Goal: Transaction & Acquisition: Purchase product/service

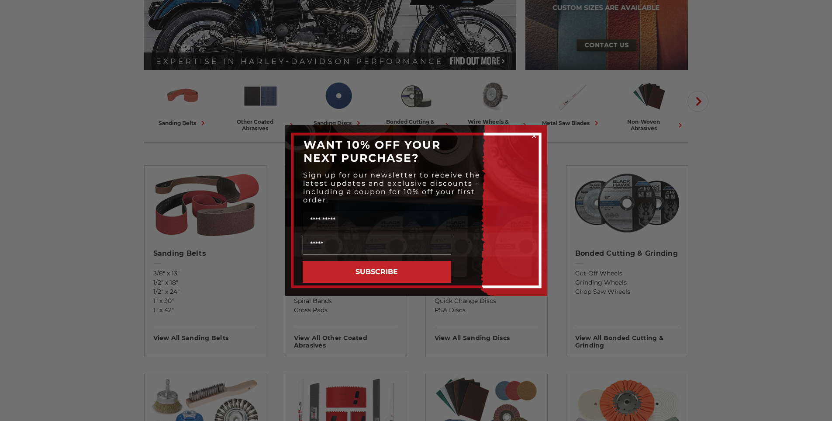
scroll to position [175, 0]
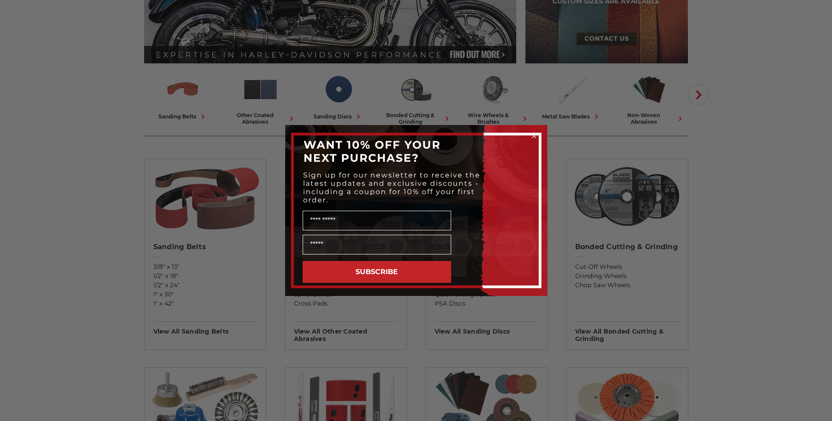
click at [534, 132] on circle "Close dialog" at bounding box center [534, 136] width 8 height 8
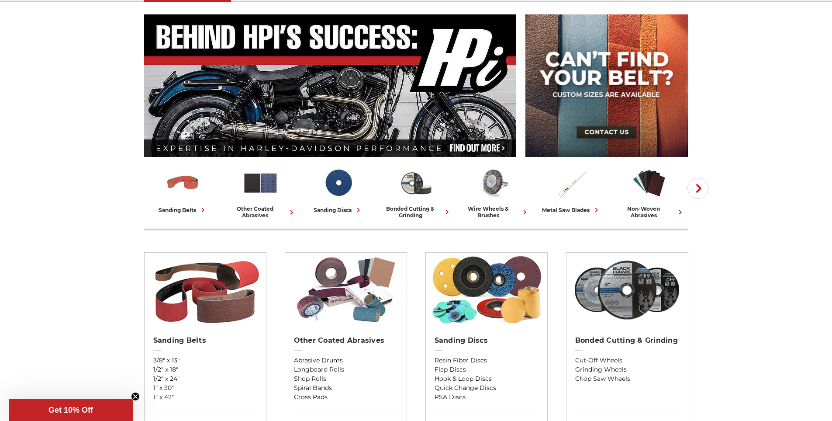
scroll to position [72, 0]
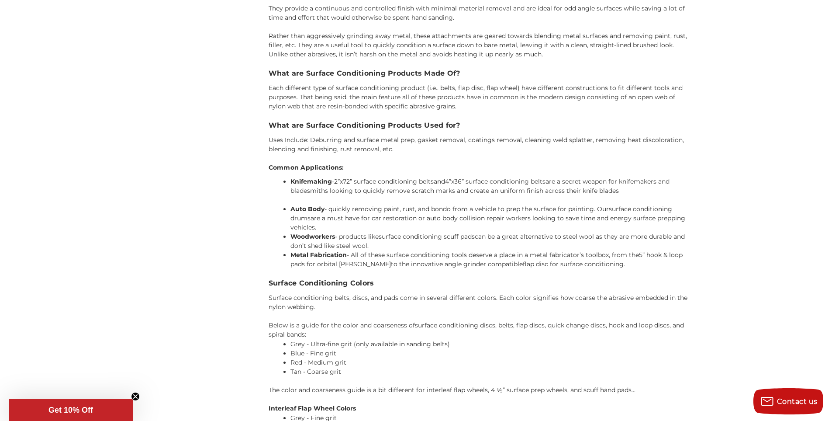
scroll to position [1746, 0]
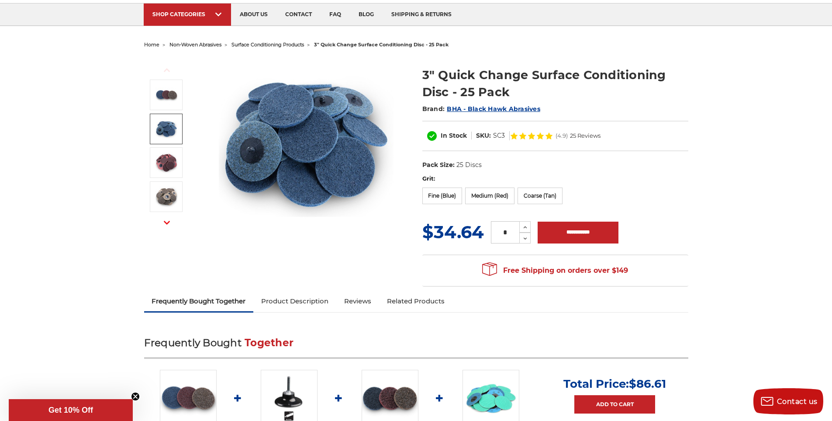
scroll to position [58, 0]
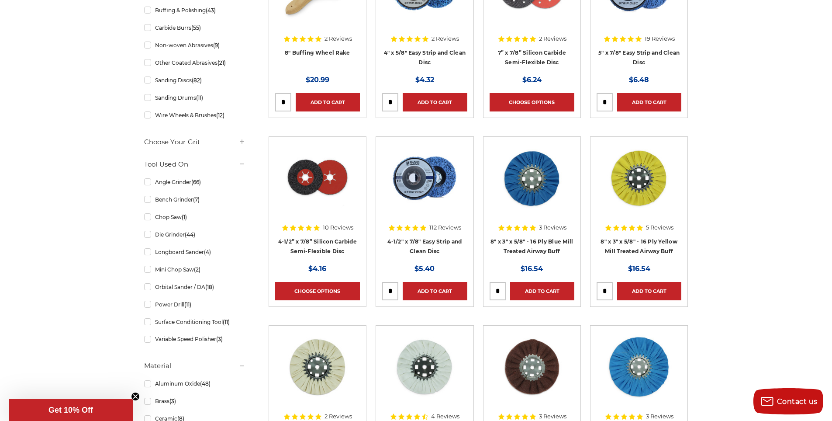
scroll to position [131, 0]
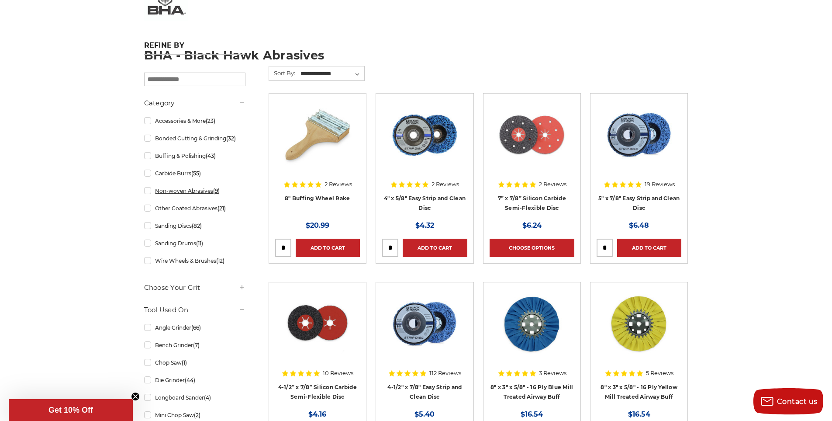
click at [150, 192] on link "Non-woven Abrasives (9)" at bounding box center [194, 190] width 101 height 15
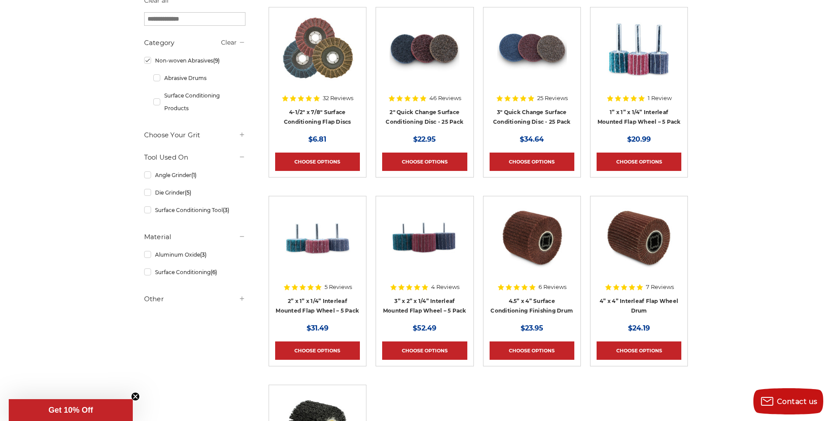
scroll to position [218, 0]
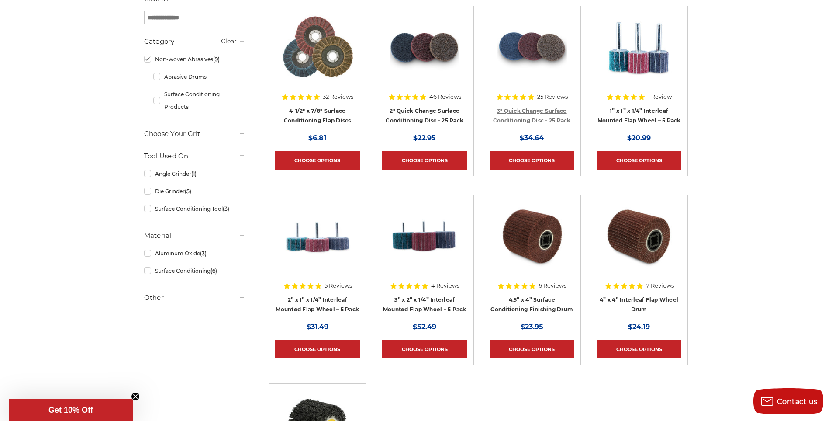
click at [549, 117] on link "3" Quick Change Surface Conditioning Disc - 25 Pack" at bounding box center [532, 115] width 78 height 17
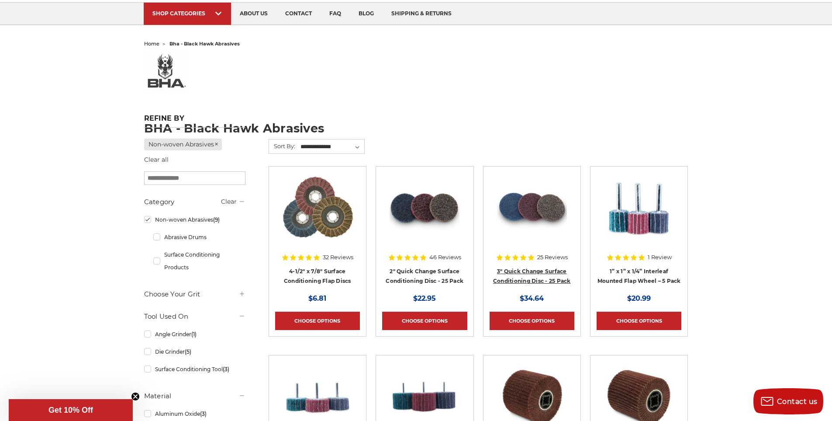
scroll to position [0, 0]
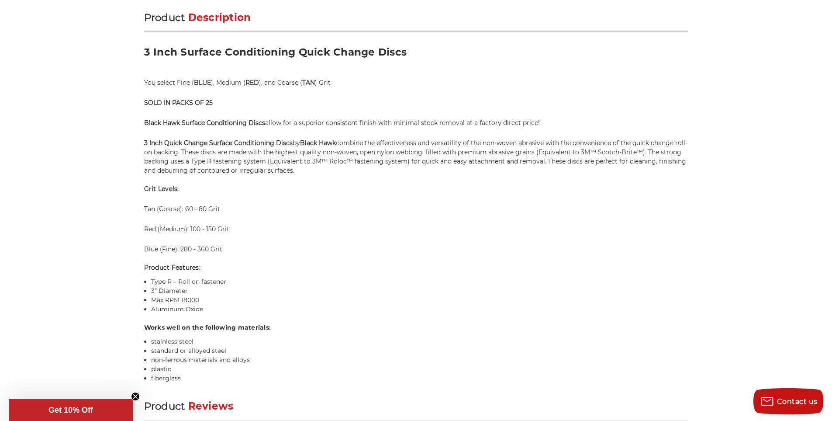
scroll to position [611, 0]
